Goal: Use online tool/utility: Utilize a website feature to perform a specific function

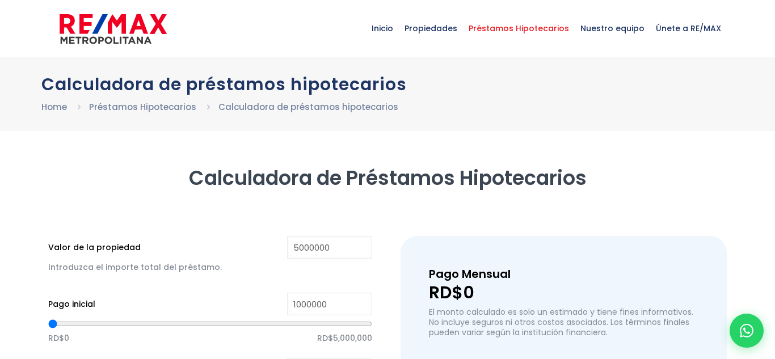
scroll to position [115, 0]
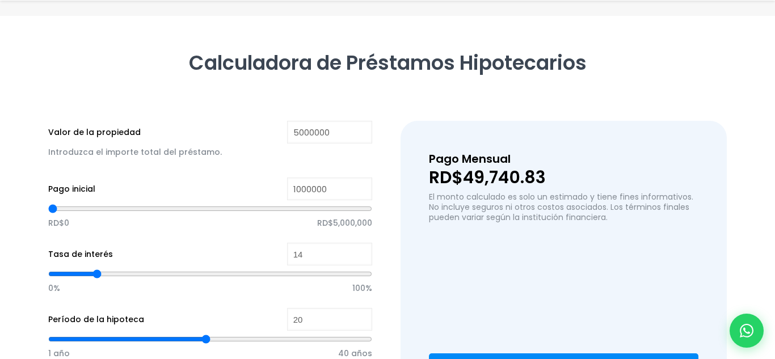
type input "5,000,000"
type input "1,000,000"
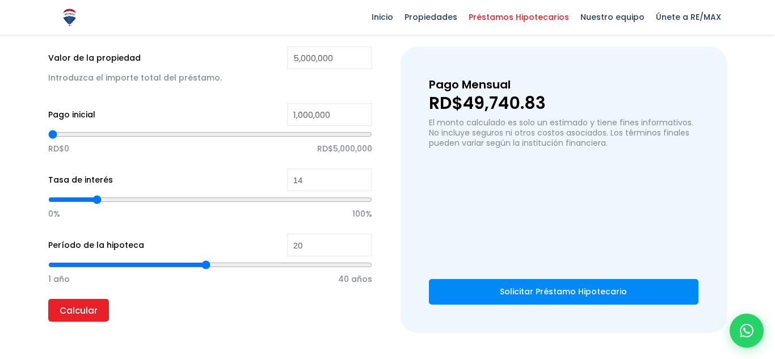
scroll to position [179, 0]
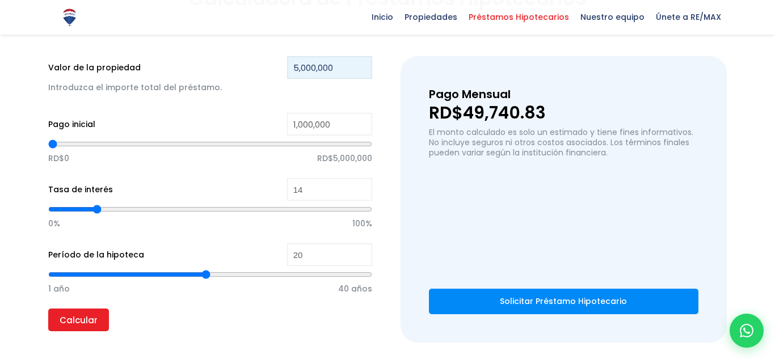
click at [303, 72] on input "5,000,000" at bounding box center [329, 67] width 85 height 23
type input "500,000"
type input "0"
type input "300,000"
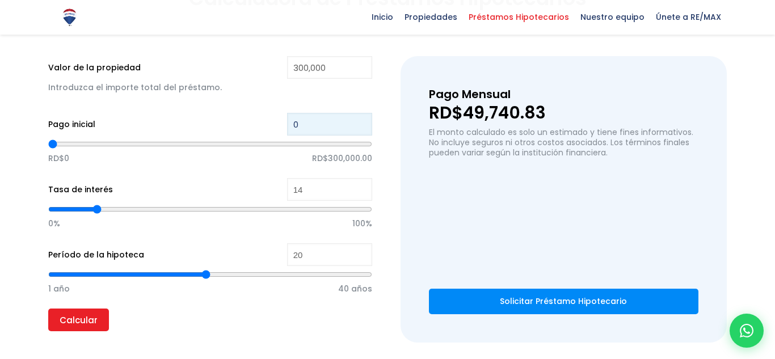
click at [338, 125] on input "0" at bounding box center [329, 124] width 85 height 23
click at [331, 131] on input "0" at bounding box center [329, 124] width 85 height 23
type input "1"
type input "1,000,000"
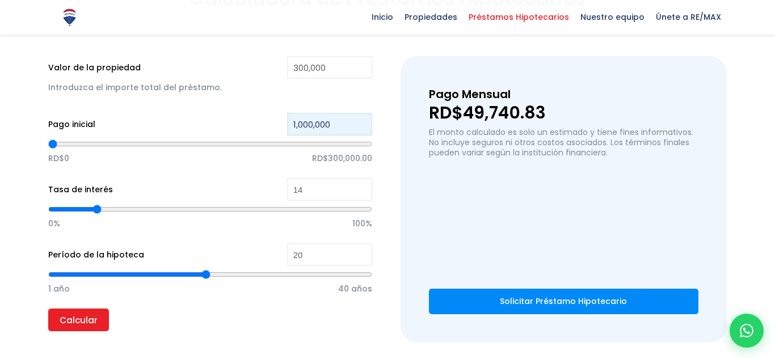
type input "300000"
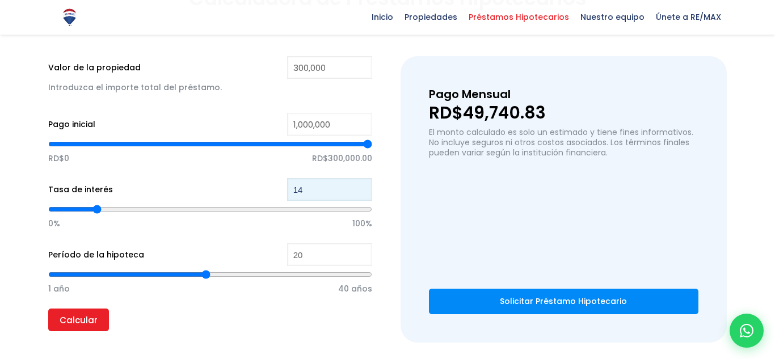
click at [319, 188] on input "14" at bounding box center [329, 189] width 85 height 23
type input "1"
type input "50"
type input "36"
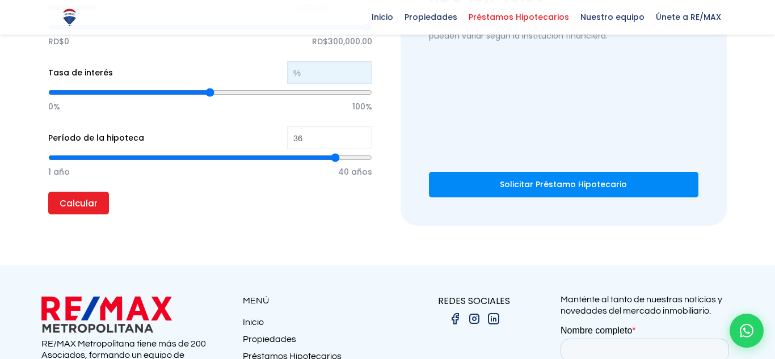
scroll to position [304, 0]
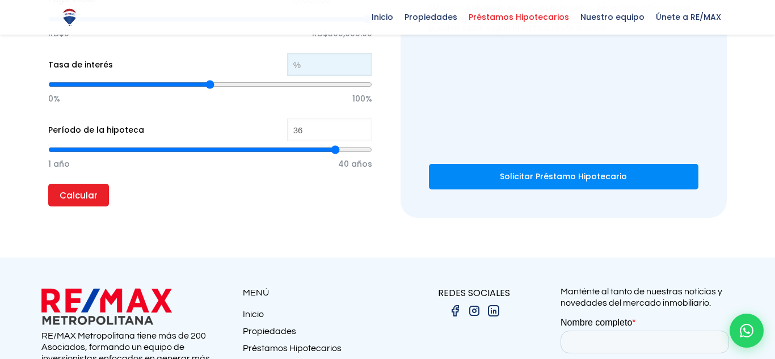
type input "36"
click at [71, 191] on input "Calcular" at bounding box center [78, 195] width 61 height 23
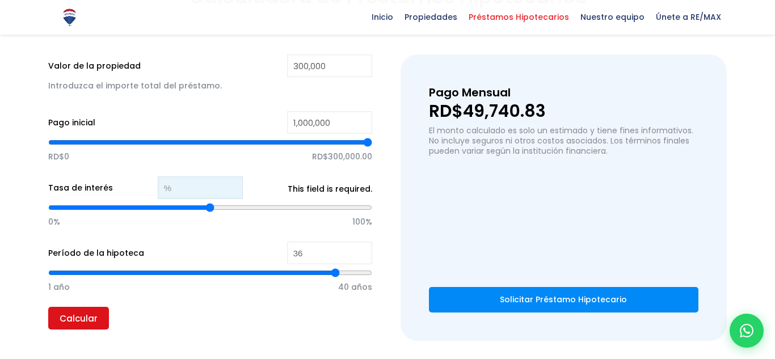
scroll to position [180, 0]
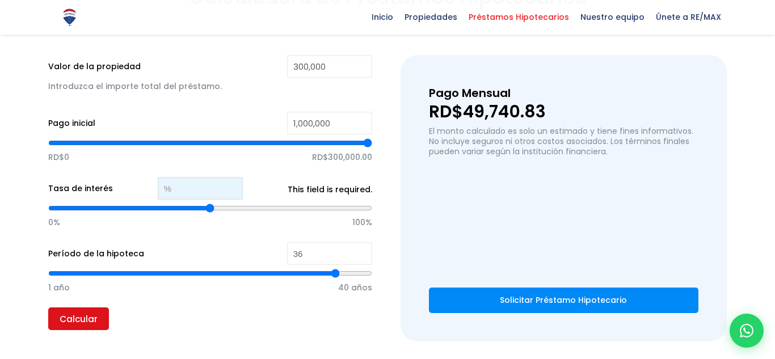
type input "1"
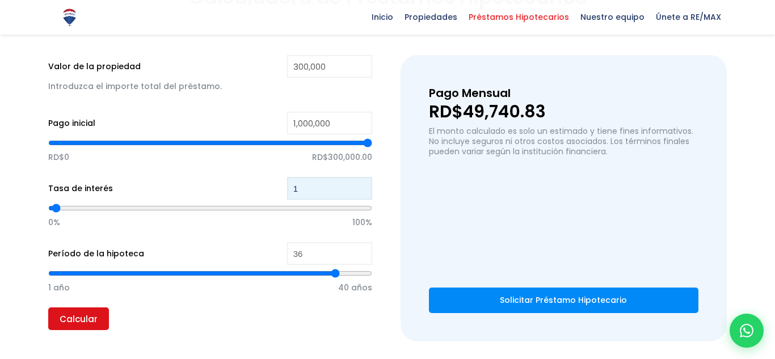
type input "12"
type input "1"
type input "50"
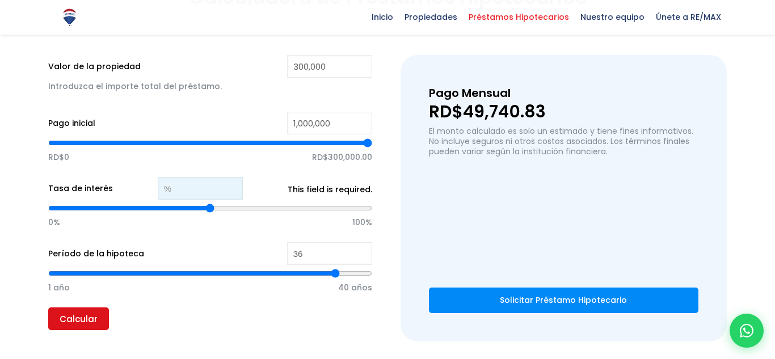
type input "1"
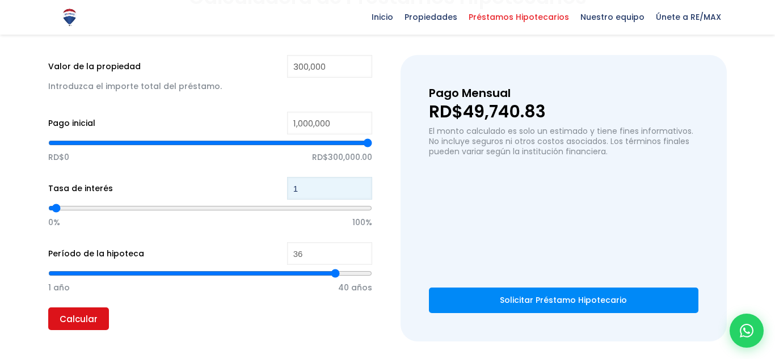
type input "12"
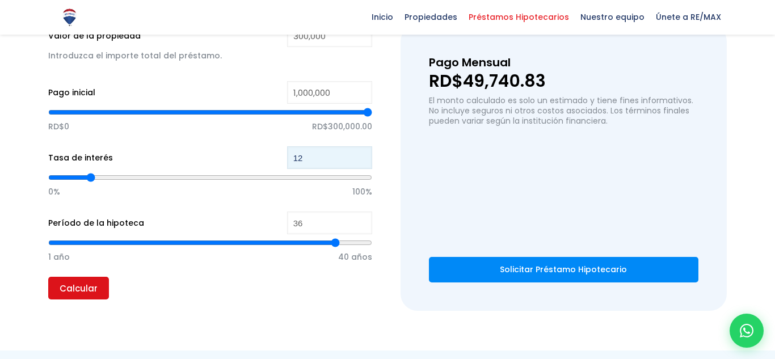
scroll to position [255, 0]
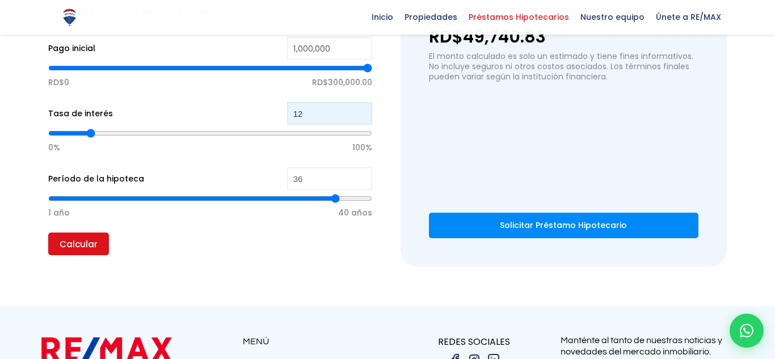
type input "12"
click at [66, 244] on input "Calcular" at bounding box center [78, 244] width 61 height 23
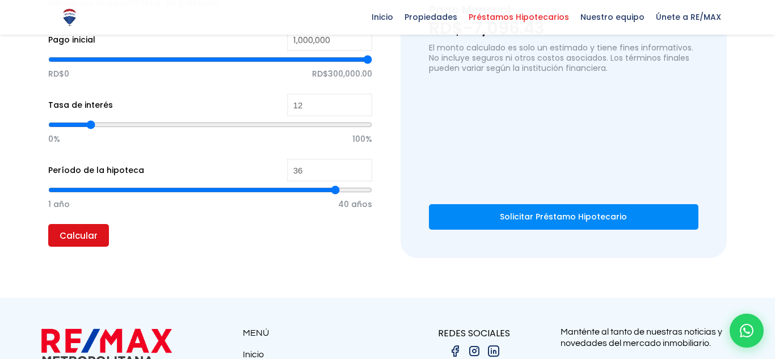
scroll to position [260, 0]
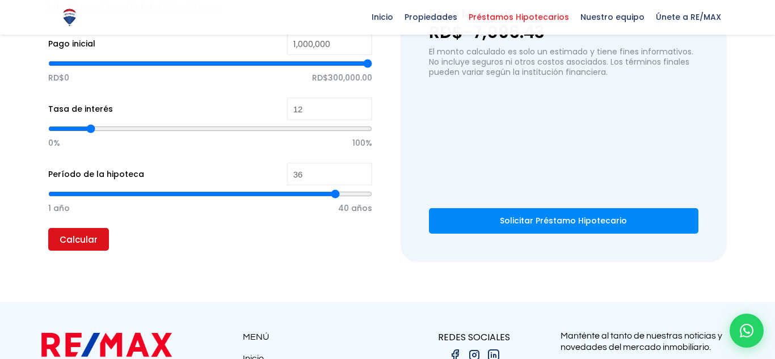
click at [70, 242] on input "Calcular" at bounding box center [78, 239] width 61 height 23
click at [71, 242] on input "Calcular" at bounding box center [78, 239] width 61 height 23
click at [70, 244] on input "Calcular" at bounding box center [78, 239] width 61 height 23
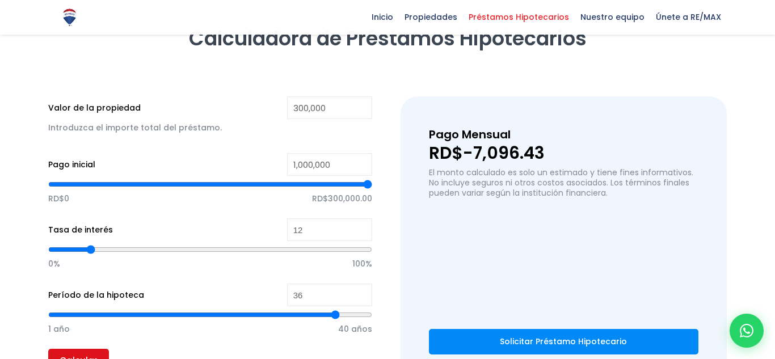
scroll to position [140, 0]
